Goal: Information Seeking & Learning: Learn about a topic

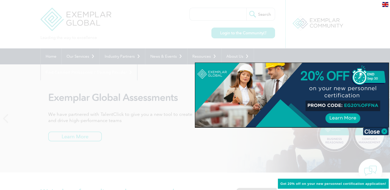
click at [241, 160] on div at bounding box center [195, 95] width 390 height 190
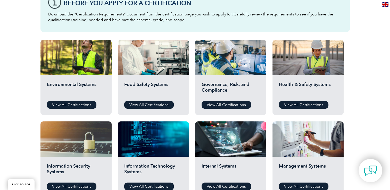
scroll to position [155, 0]
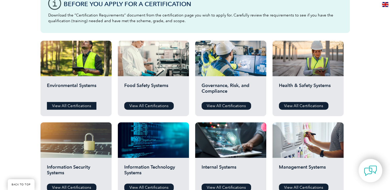
click at [80, 105] on link "View All Certifications" at bounding box center [72, 106] width 50 height 8
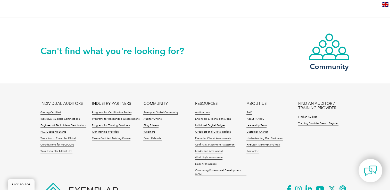
scroll to position [438, 0]
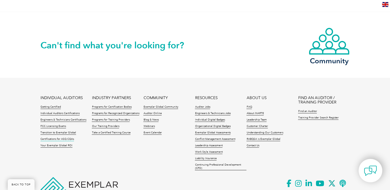
click at [65, 138] on link "Certifications for ASQ CQAs" at bounding box center [57, 140] width 34 height 4
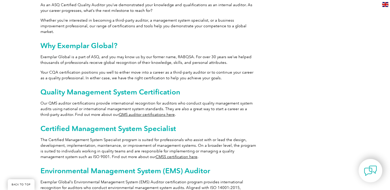
scroll to position [258, 0]
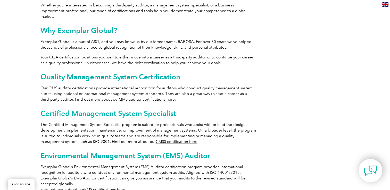
click at [156, 140] on link "CMSS certification here" at bounding box center [177, 142] width 42 height 5
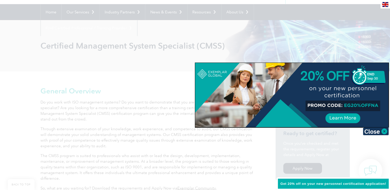
scroll to position [52, 0]
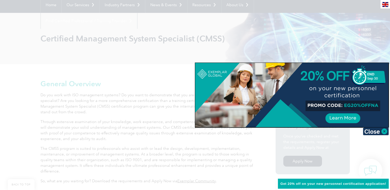
click at [313, 184] on span "Get 20% off on your new personnel certification application!" at bounding box center [334, 184] width 106 height 4
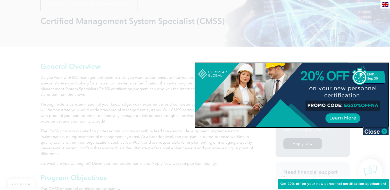
scroll to position [77, 0]
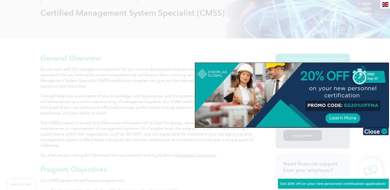
click at [380, 184] on span "Get 20% off on your new personnel certification application!" at bounding box center [334, 184] width 106 height 4
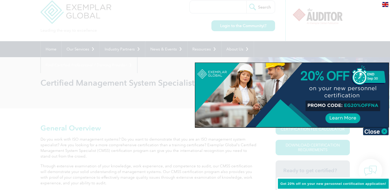
scroll to position [0, 0]
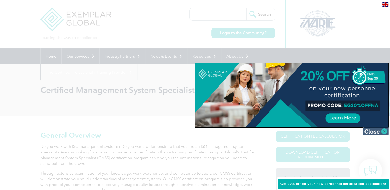
click at [374, 130] on img at bounding box center [376, 132] width 26 height 8
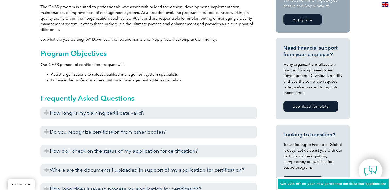
scroll to position [206, 0]
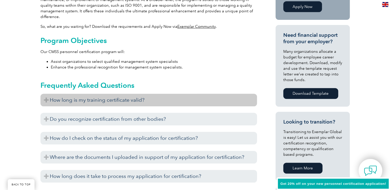
click at [47, 100] on h3 "How long is my training certificate valid?" at bounding box center [148, 100] width 217 height 13
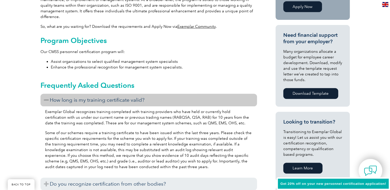
scroll to position [232, 0]
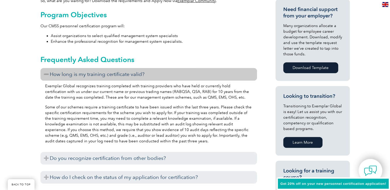
click at [46, 74] on h3 "How long is my training certificate valid?" at bounding box center [148, 74] width 217 height 13
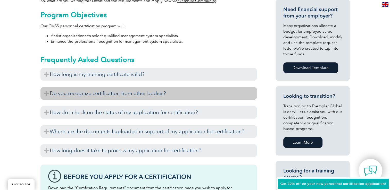
click at [47, 92] on h3 "Do you recognize certification from other bodies?" at bounding box center [148, 93] width 217 height 13
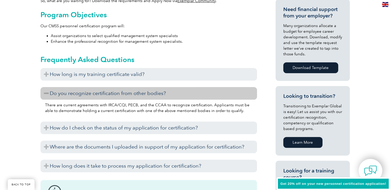
click at [47, 92] on h3 "Do you recognize certification from other bodies?" at bounding box center [148, 93] width 217 height 13
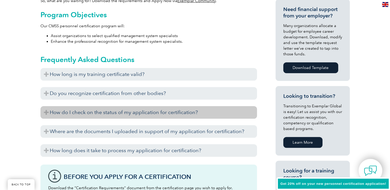
click at [47, 113] on h3 "How do I check on the status of my application for certification?" at bounding box center [148, 112] width 217 height 13
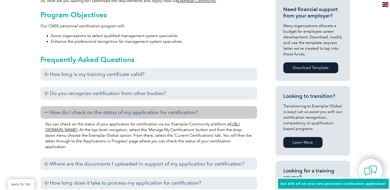
click at [47, 113] on h3 "How do I check on the status of my application for certification?" at bounding box center [148, 112] width 217 height 13
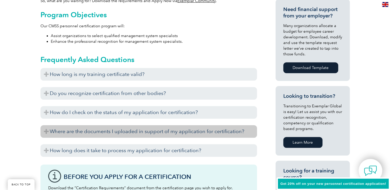
click at [48, 131] on h3 "Where are the documents I uploaded in support of my application for certificati…" at bounding box center [148, 131] width 217 height 13
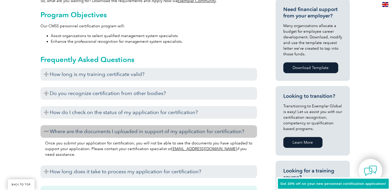
click at [48, 131] on h3 "Where are the documents I uploaded in support of my application for certificati…" at bounding box center [148, 131] width 217 height 13
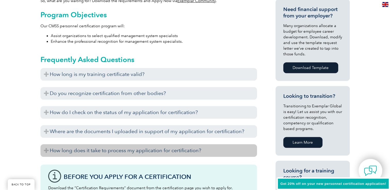
click at [51, 150] on h3 "How long does it take to process my application for certification?" at bounding box center [148, 150] width 217 height 13
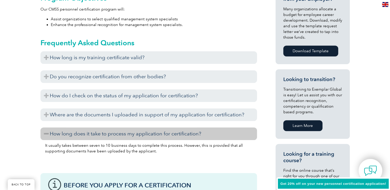
scroll to position [258, 0]
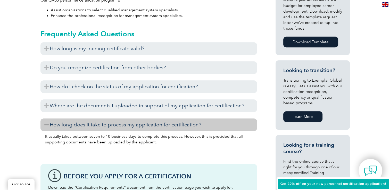
click at [47, 126] on h3 "How long does it take to process my application for certification?" at bounding box center [148, 125] width 217 height 13
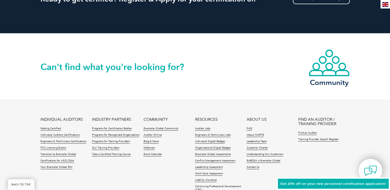
scroll to position [645, 0]
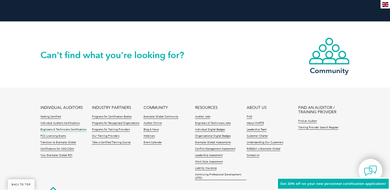
click at [57, 128] on link "Engineers & Technicians Certifications" at bounding box center [63, 130] width 46 height 4
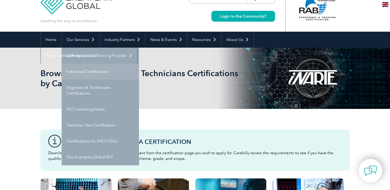
scroll to position [26, 0]
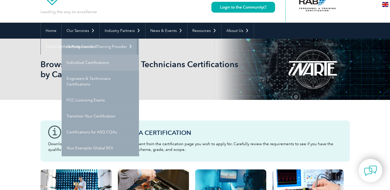
click at [96, 61] on link "Individual Certifications" at bounding box center [100, 63] width 77 height 16
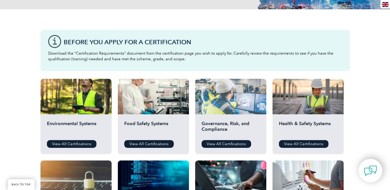
scroll to position [129, 0]
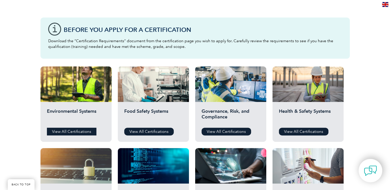
drag, startPoint x: 85, startPoint y: 111, endPoint x: 82, endPoint y: 132, distance: 21.4
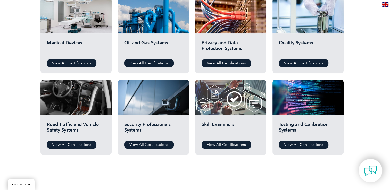
scroll to position [335, 0]
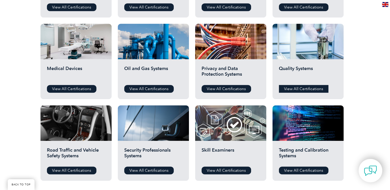
click at [296, 87] on link "View All Certifications" at bounding box center [304, 89] width 50 height 8
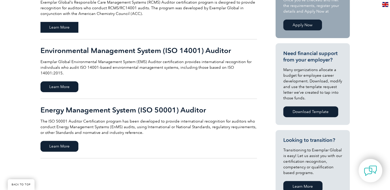
scroll to position [103, 0]
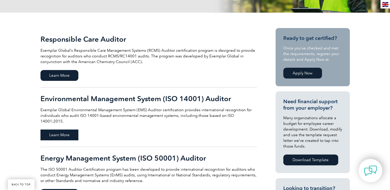
click at [68, 130] on span "Learn More" at bounding box center [59, 135] width 38 height 11
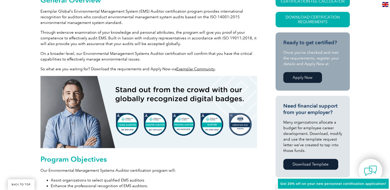
scroll to position [155, 0]
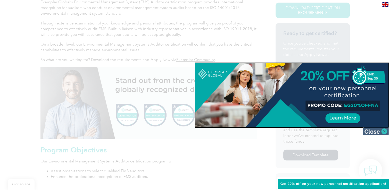
click at [382, 132] on img at bounding box center [376, 132] width 26 height 8
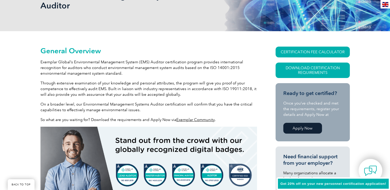
scroll to position [0, 0]
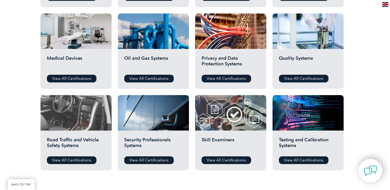
scroll to position [335, 0]
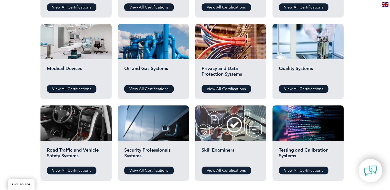
click at [80, 141] on div "Road Traffic and Vehicle Safety Systems View All Certifications" at bounding box center [75, 161] width 71 height 40
click at [81, 170] on link "View All Certifications" at bounding box center [72, 171] width 50 height 8
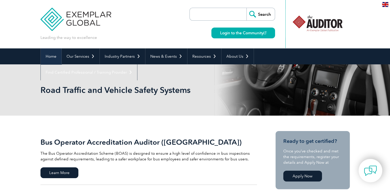
click at [51, 56] on link "Home" at bounding box center [51, 56] width 21 height 16
